Goal: Navigation & Orientation: Find specific page/section

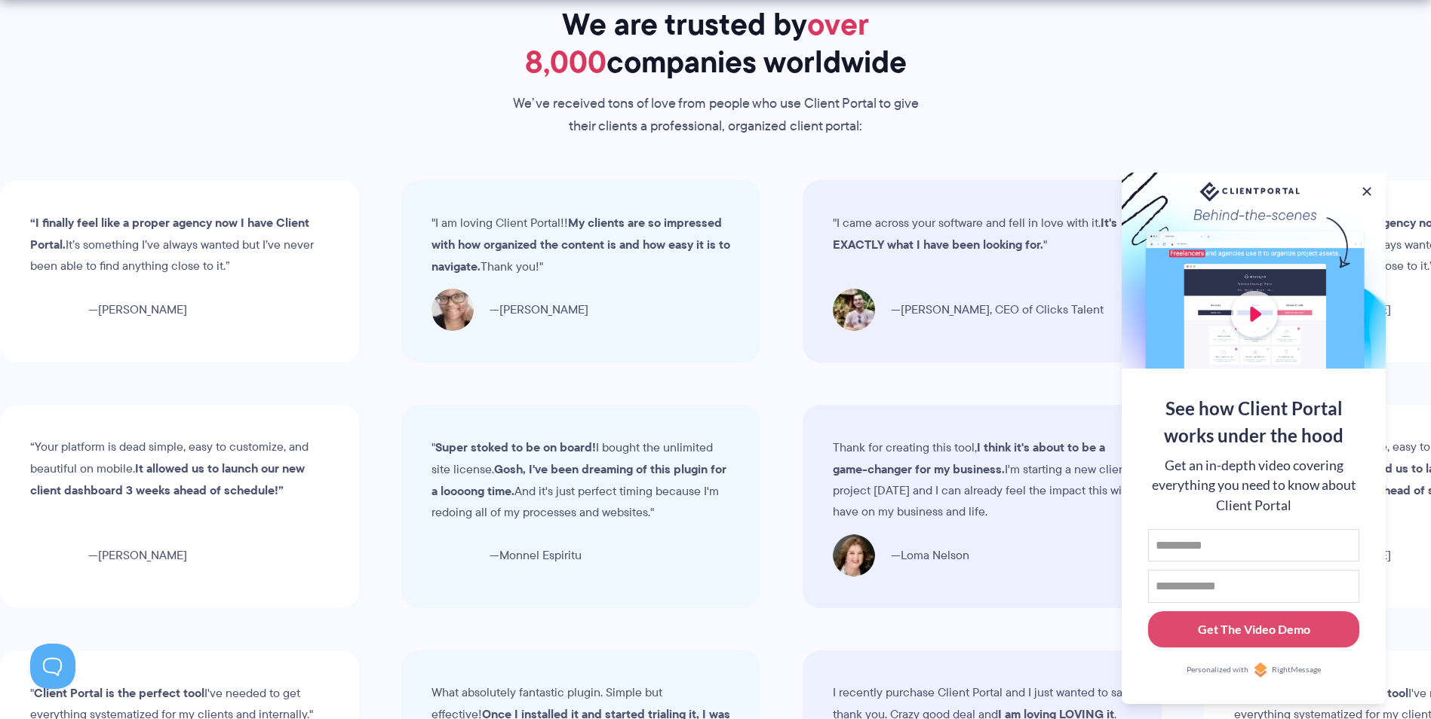
scroll to position [4793, 0]
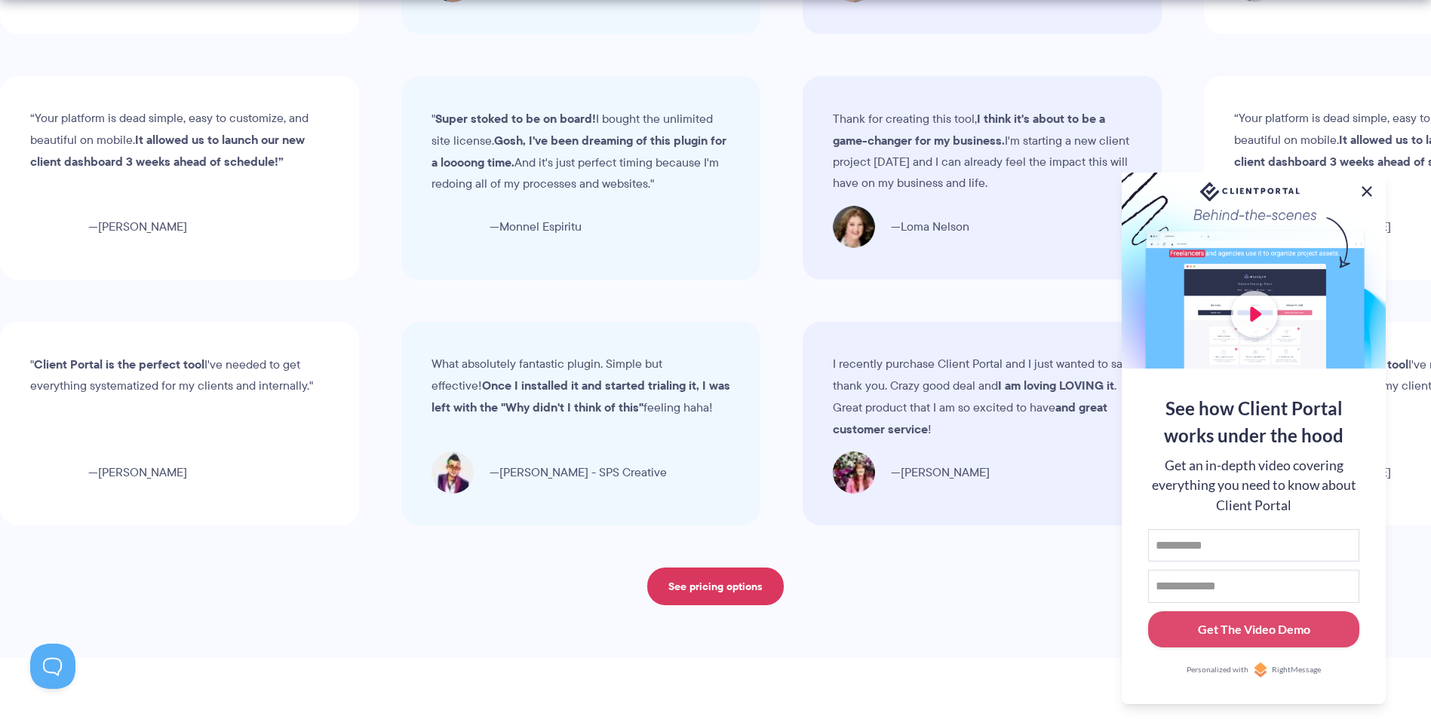
click at [1370, 185] on button at bounding box center [1366, 192] width 18 height 18
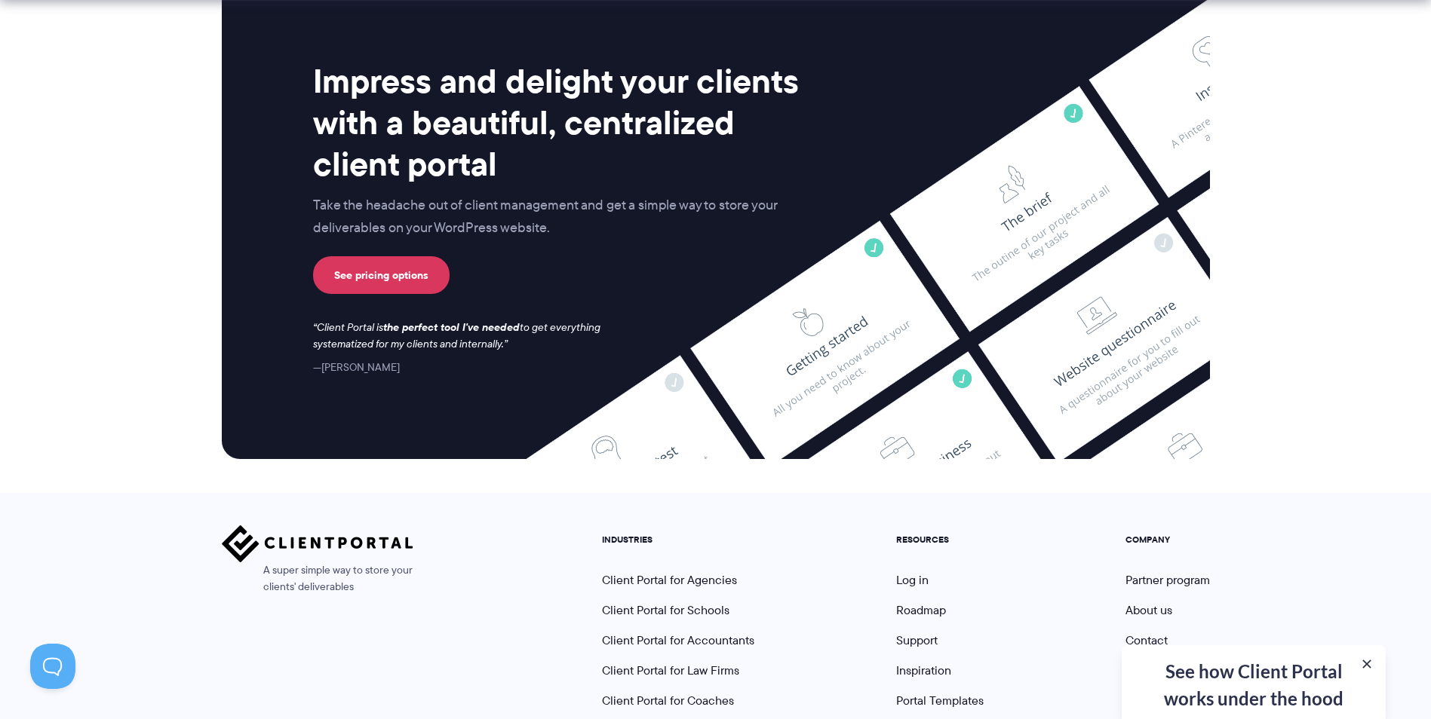
scroll to position [6213, 0]
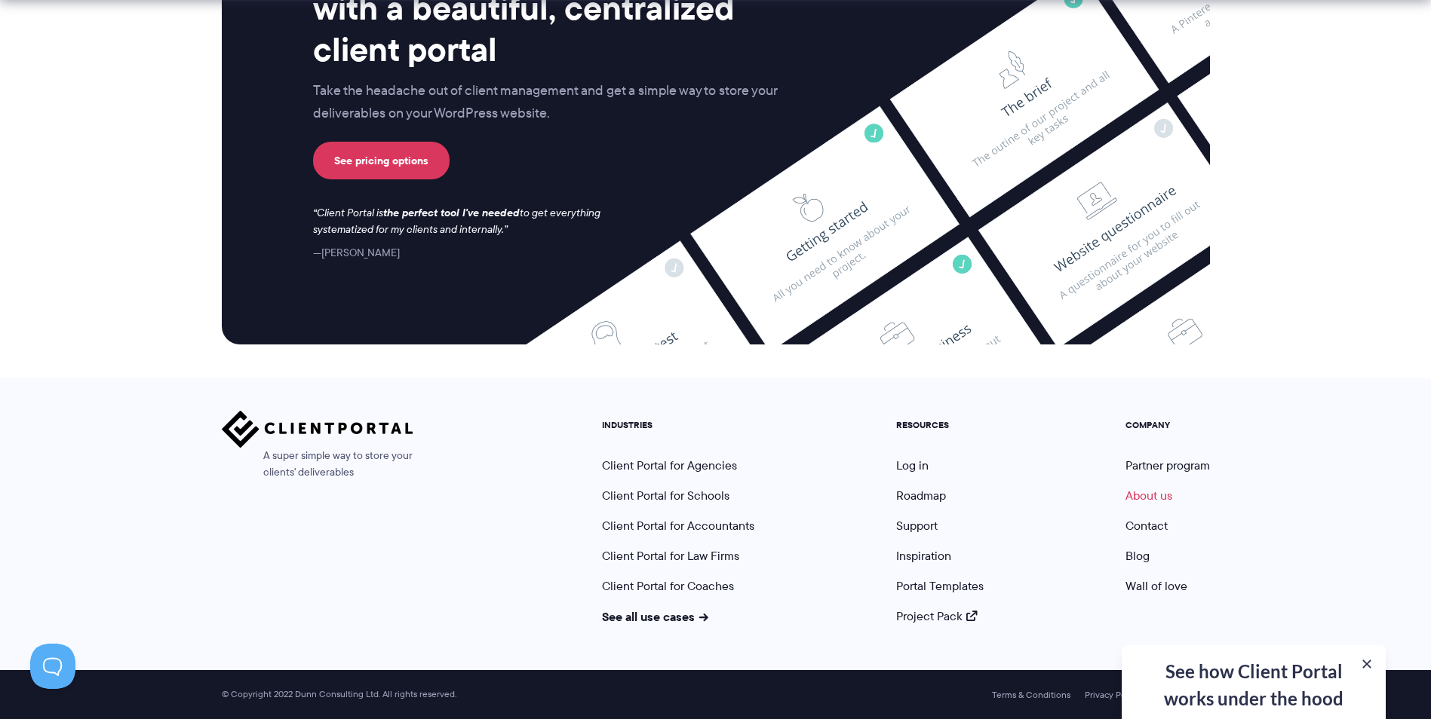
click at [1151, 491] on link "About us" at bounding box center [1148, 495] width 47 height 17
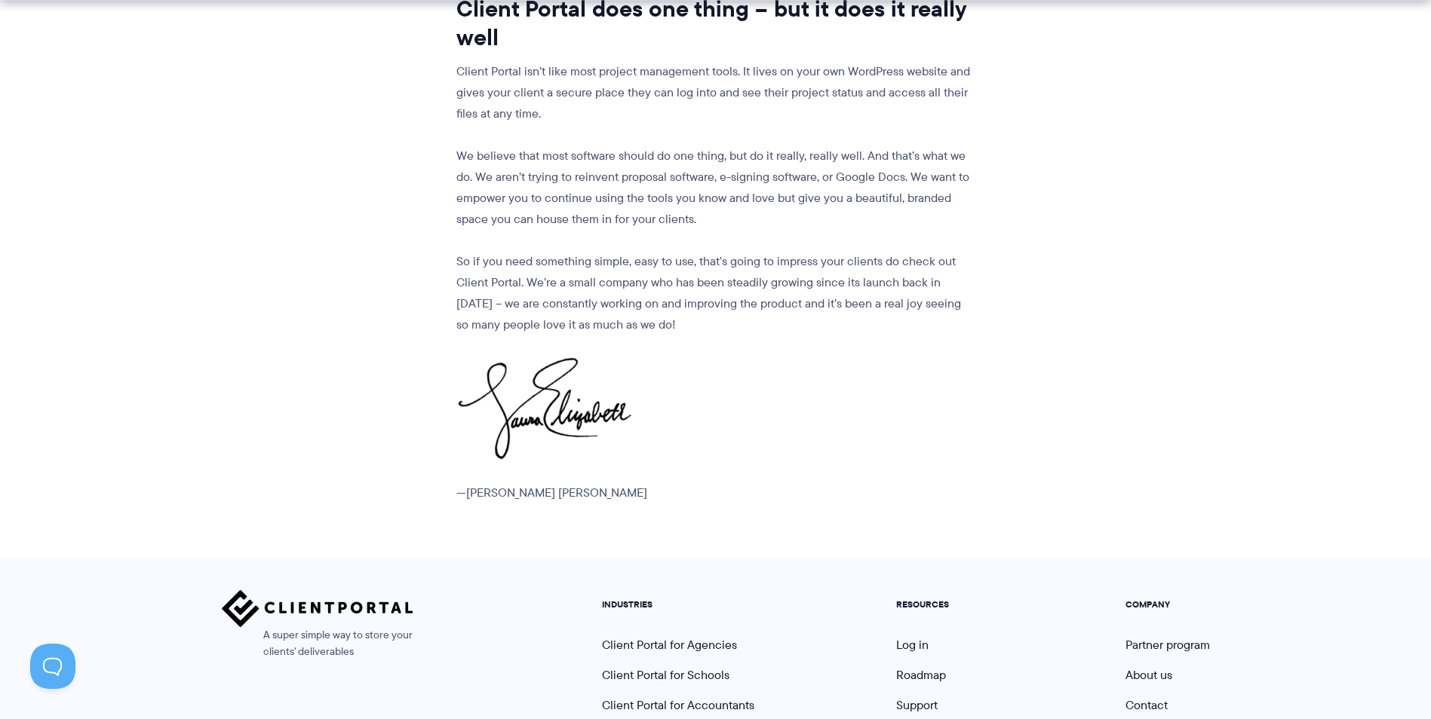
scroll to position [1861, 0]
